Goal: Task Accomplishment & Management: Use online tool/utility

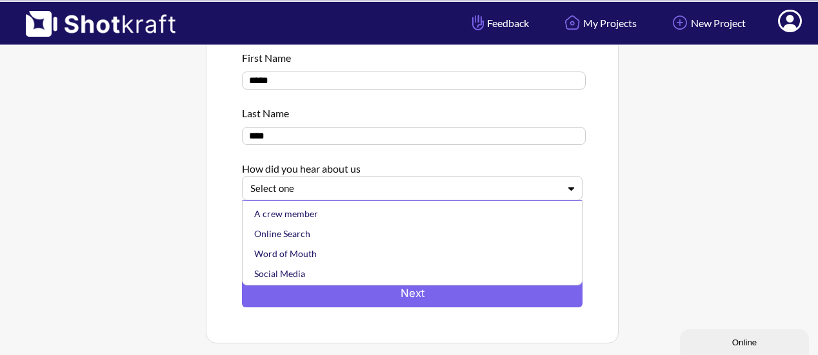
click at [517, 189] on div at bounding box center [404, 188] width 308 height 15
click at [386, 237] on div "Online Search" at bounding box center [416, 234] width 328 height 20
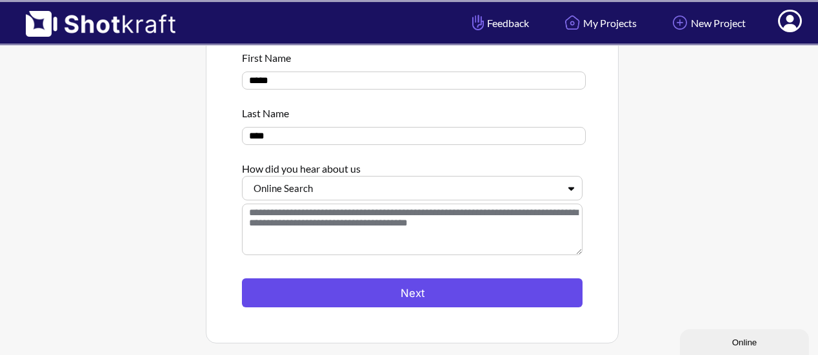
click at [397, 299] on button "Next" at bounding box center [412, 293] width 341 height 29
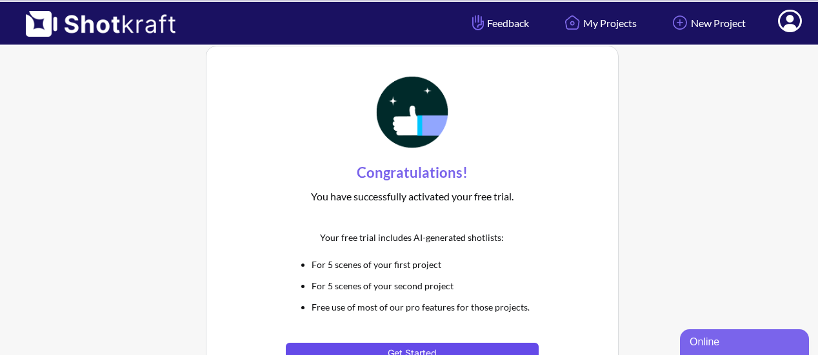
click at [431, 351] on button "Get Started" at bounding box center [412, 353] width 252 height 21
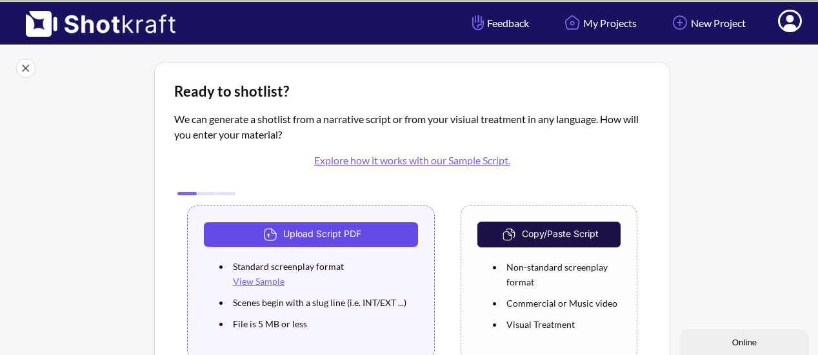
click at [343, 237] on button "Upload Script PDF" at bounding box center [311, 235] width 214 height 25
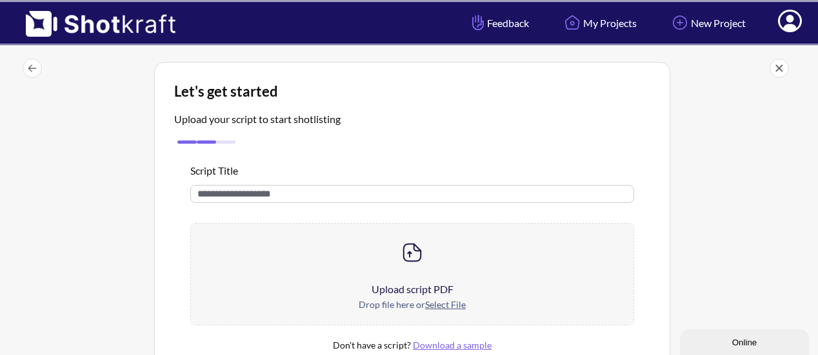
click at [437, 304] on u "Select File" at bounding box center [445, 304] width 41 height 11
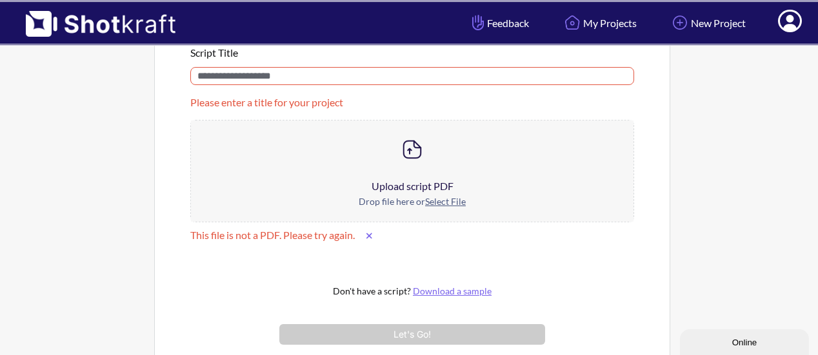
scroll to position [129, 0]
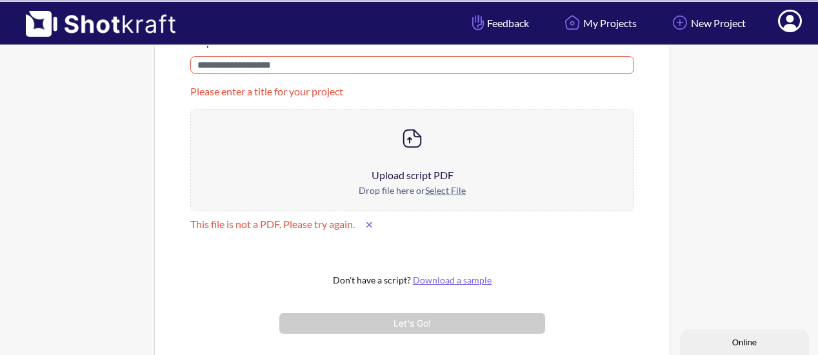
click at [449, 185] on u "Select File" at bounding box center [445, 190] width 41 height 11
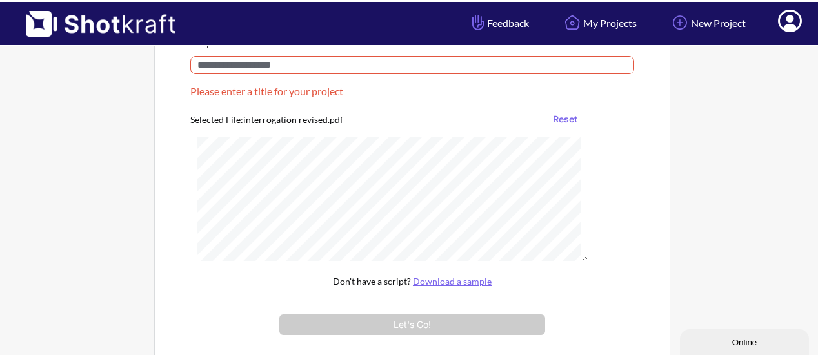
click at [471, 63] on input "text" at bounding box center [412, 65] width 444 height 18
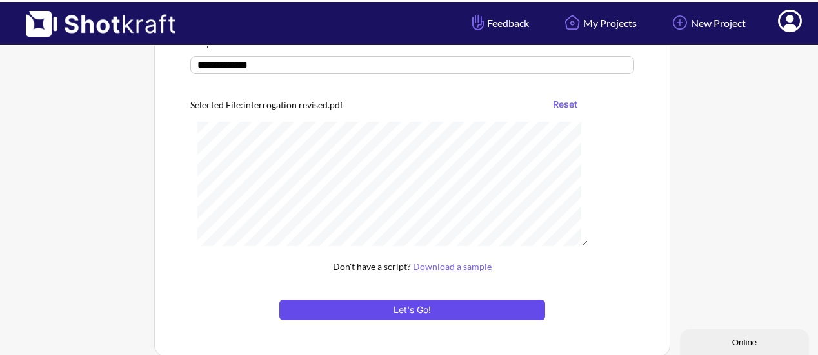
type input "**********"
click at [391, 314] on button "Let's Go!" at bounding box center [412, 310] width 266 height 21
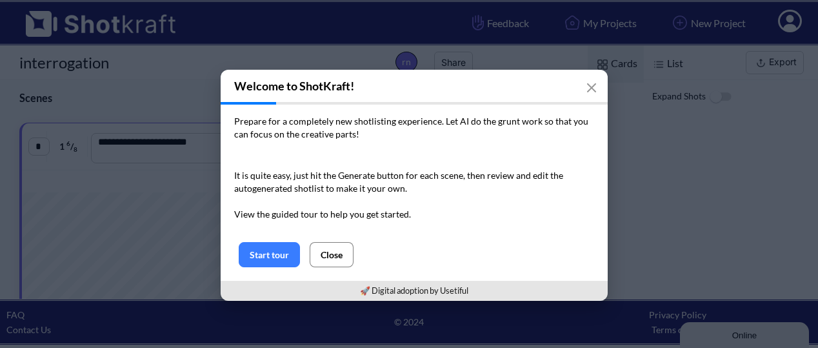
click at [328, 253] on button "Close" at bounding box center [332, 254] width 44 height 25
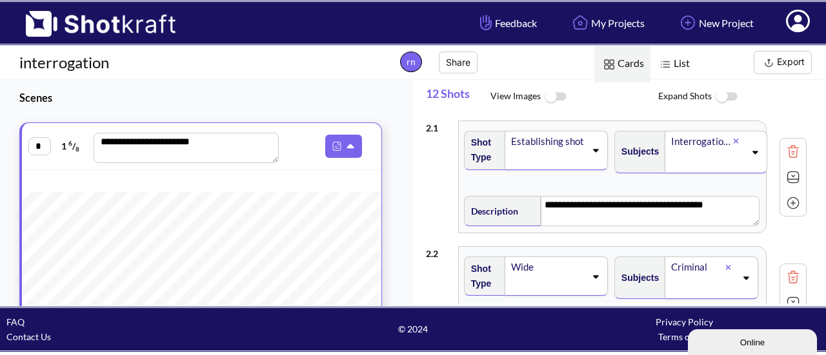
drag, startPoint x: 404, startPoint y: 101, endPoint x: 403, endPoint y: 113, distance: 11.6
click at [403, 113] on div "**********" at bounding box center [206, 193] width 413 height 226
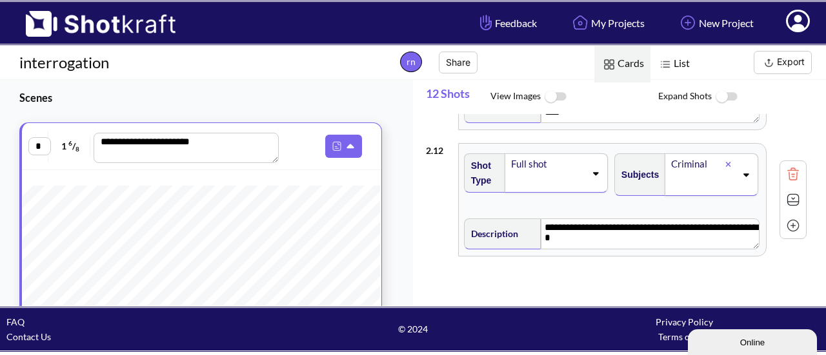
scroll to position [944, 0]
click at [560, 92] on img at bounding box center [554, 97] width 29 height 28
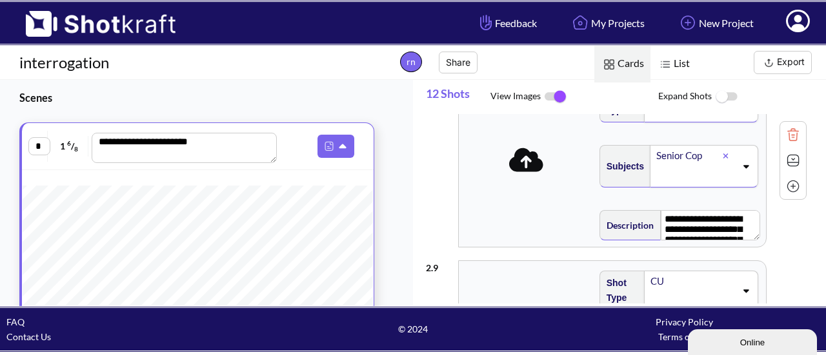
click at [728, 96] on img at bounding box center [725, 97] width 29 height 28
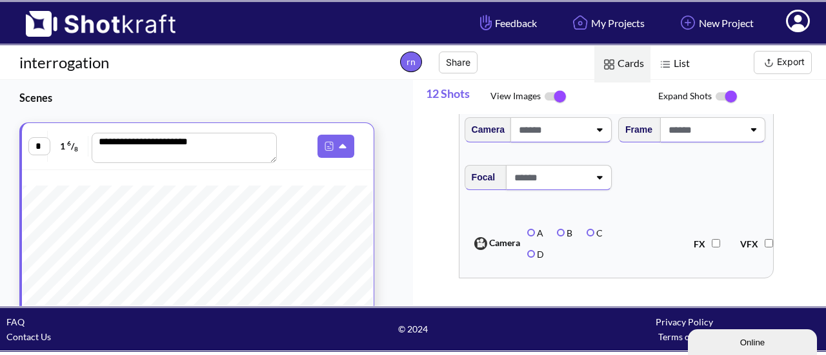
scroll to position [5206, 0]
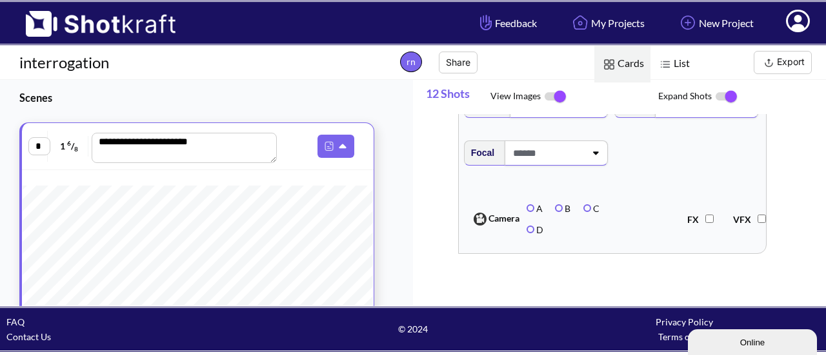
click at [784, 74] on div "List Cards Export" at bounding box center [671, 63] width 310 height 34
click at [610, 60] on img at bounding box center [608, 64] width 17 height 17
click at [677, 65] on span "List" at bounding box center [673, 64] width 46 height 37
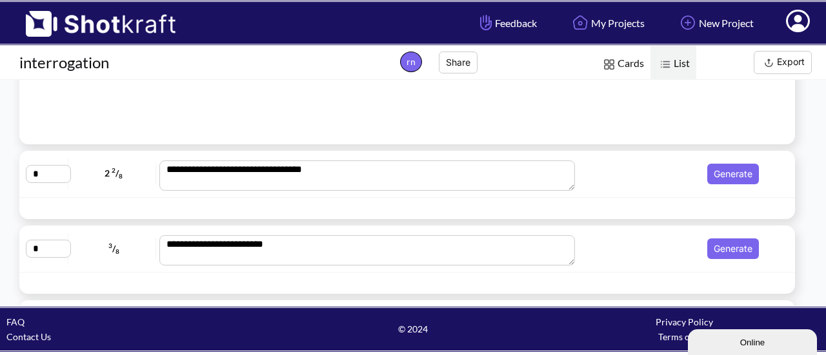
scroll to position [248, 0]
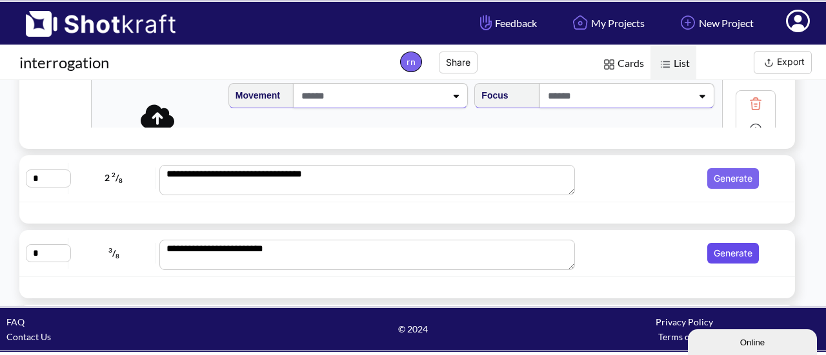
click at [724, 254] on button "Generate" at bounding box center [733, 253] width 52 height 21
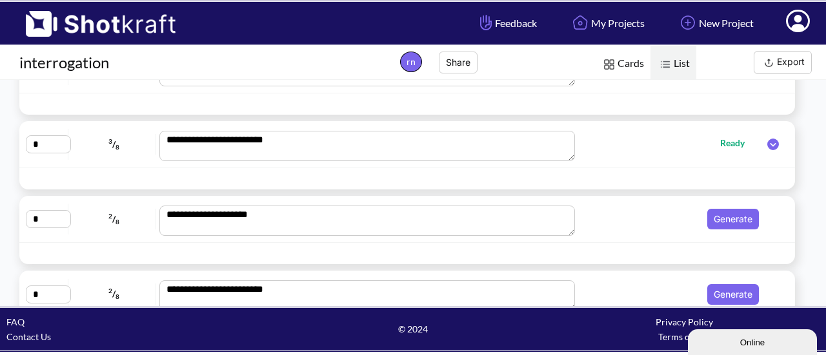
scroll to position [368, 0]
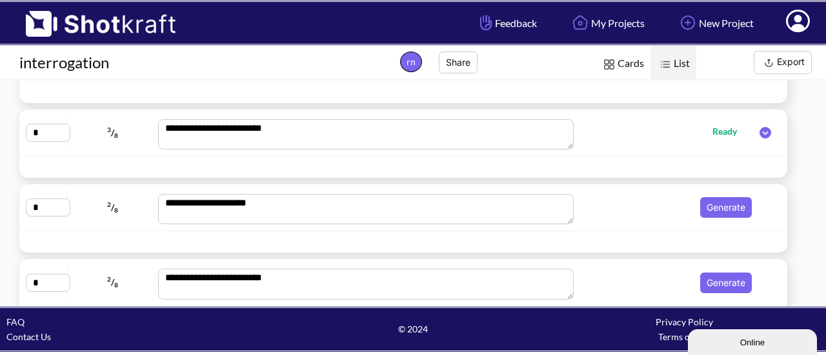
click at [764, 130] on icon at bounding box center [765, 133] width 12 height 12
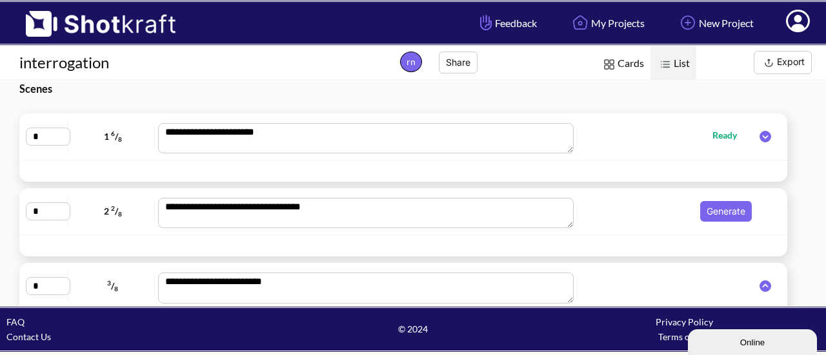
scroll to position [0, 0]
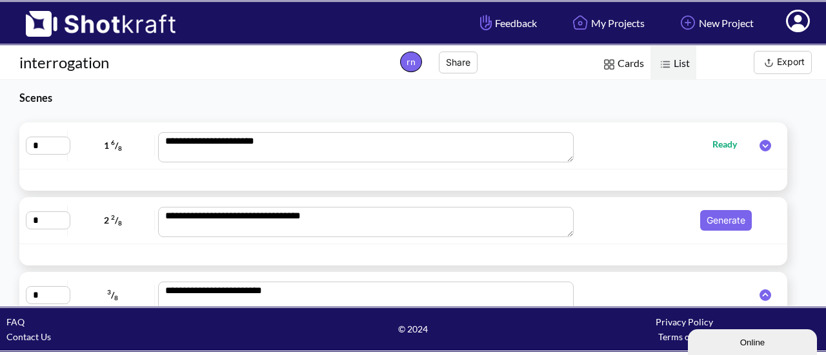
click at [791, 64] on button "Export" at bounding box center [782, 62] width 58 height 23
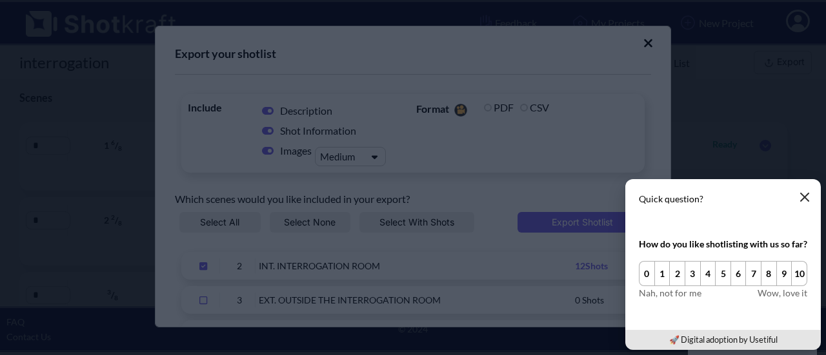
click at [806, 201] on icon "button" at bounding box center [804, 197] width 10 height 10
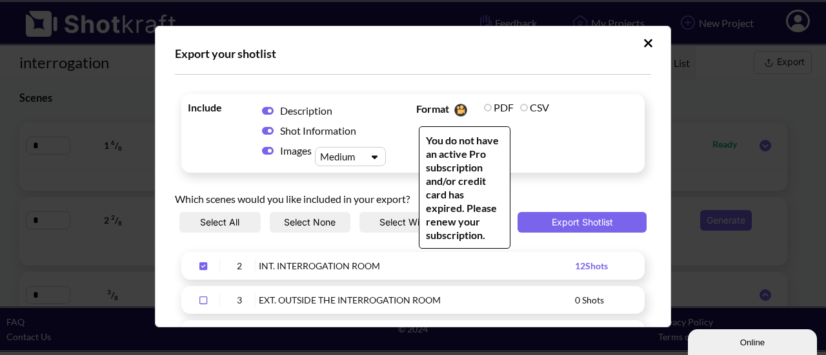
click at [488, 106] on label "PDF" at bounding box center [499, 107] width 30 height 12
click at [484, 110] on label "PDF" at bounding box center [499, 107] width 30 height 12
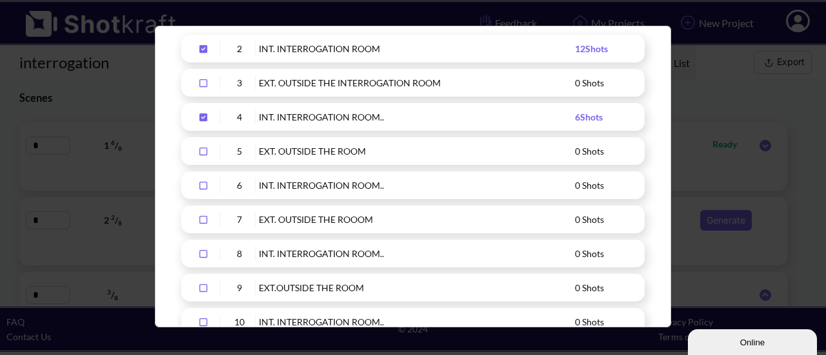
scroll to position [223, 0]
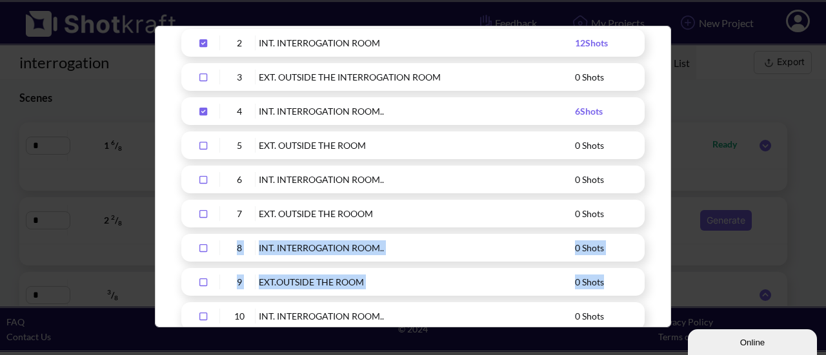
drag, startPoint x: 650, startPoint y: 210, endPoint x: 642, endPoint y: 261, distance: 51.4
click at [642, 261] on div "Export your shotlist Include Description Shot Information Images Medium Format …" at bounding box center [413, 177] width 516 height 302
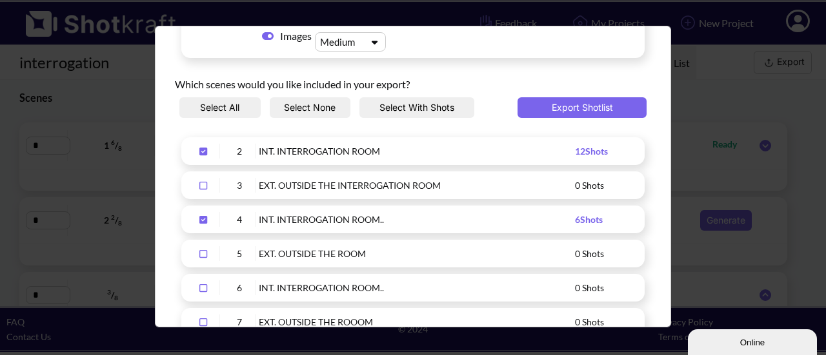
scroll to position [114, 0]
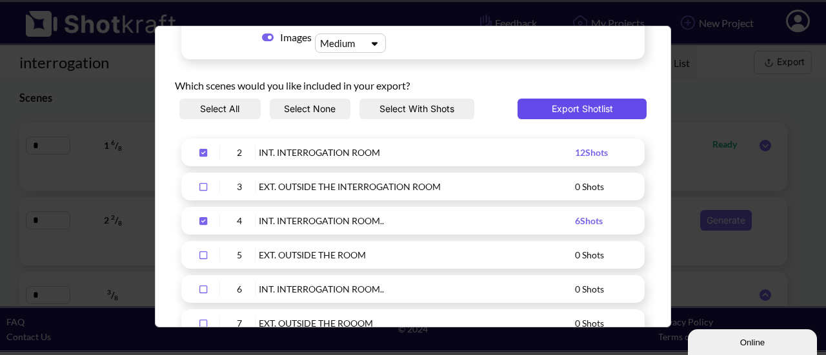
click at [519, 115] on button "Export Shotlist" at bounding box center [581, 109] width 129 height 21
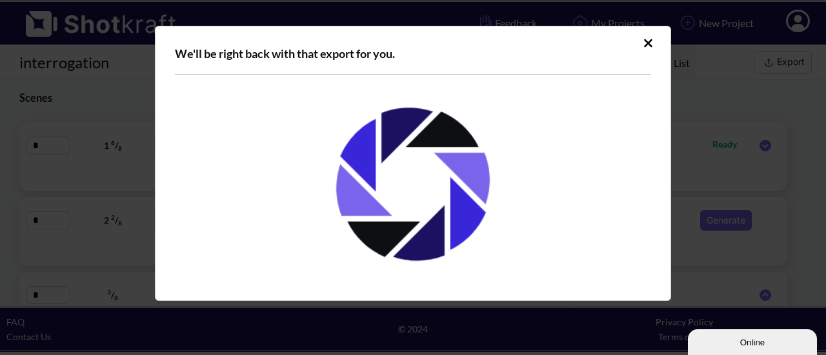
scroll to position [0, 0]
